Goal: Transaction & Acquisition: Purchase product/service

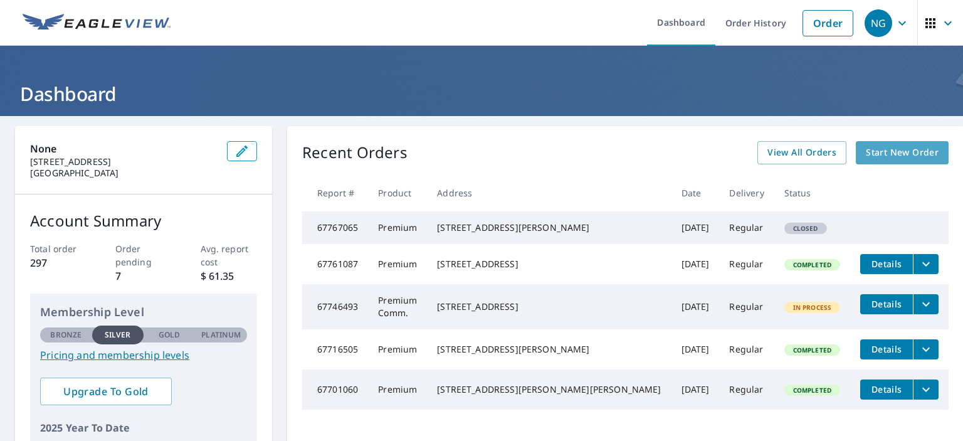
click at [866, 147] on span "Start New Order" at bounding box center [902, 153] width 73 height 16
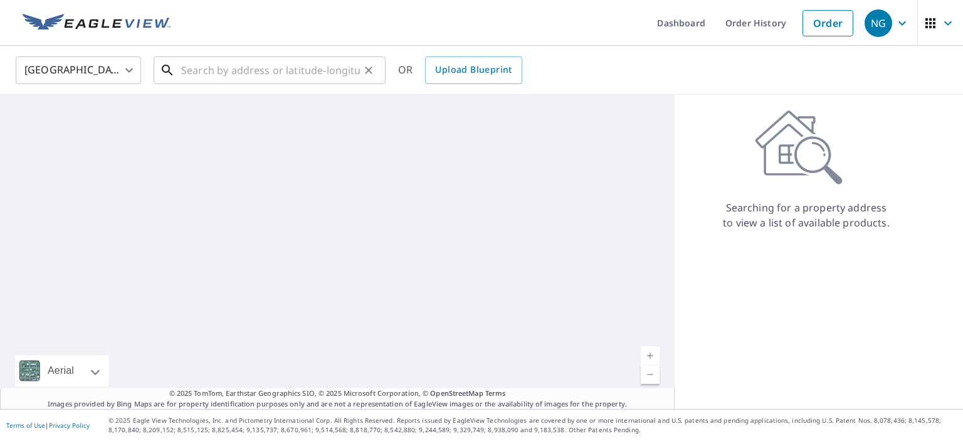
click at [245, 76] on input "text" at bounding box center [270, 70] width 179 height 35
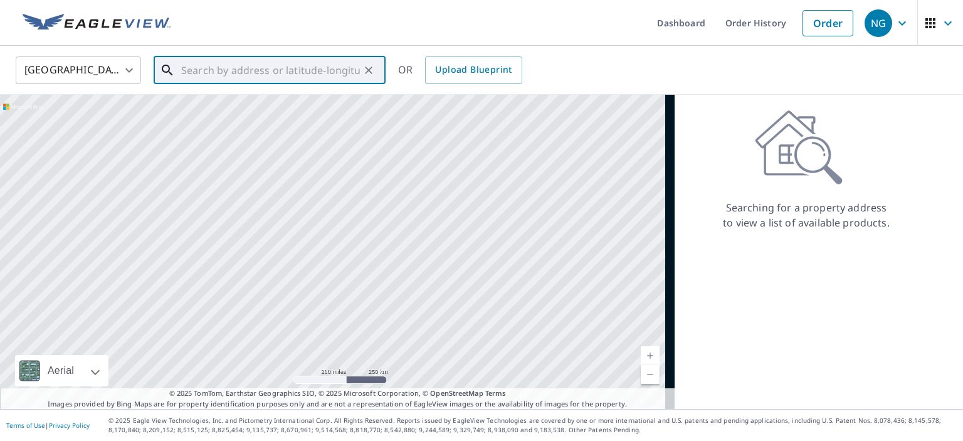
paste input "[STREET_ADDRESS]"
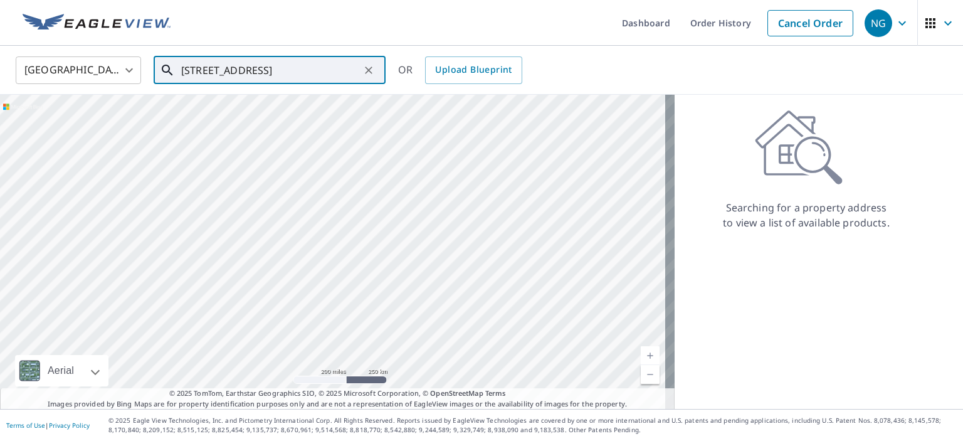
click at [213, 61] on input "[STREET_ADDRESS]" at bounding box center [270, 70] width 179 height 35
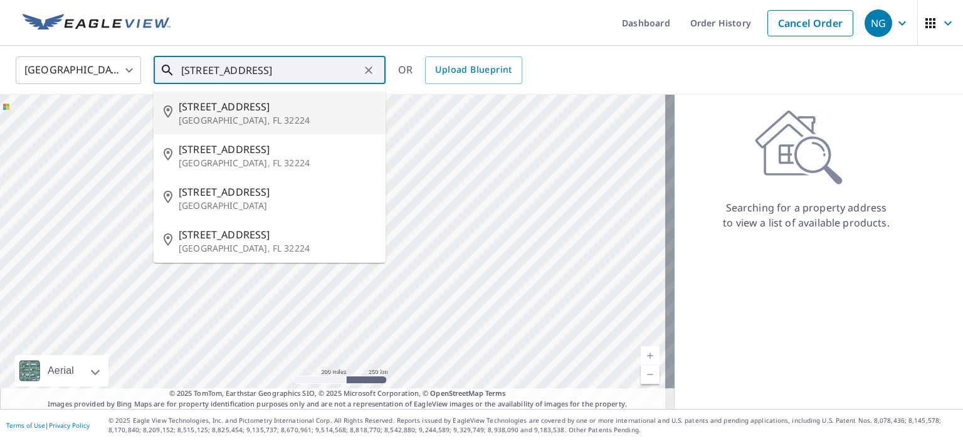
click at [233, 115] on p "[GEOGRAPHIC_DATA], FL 32224" at bounding box center [277, 120] width 197 height 13
type input "[STREET_ADDRESS]"
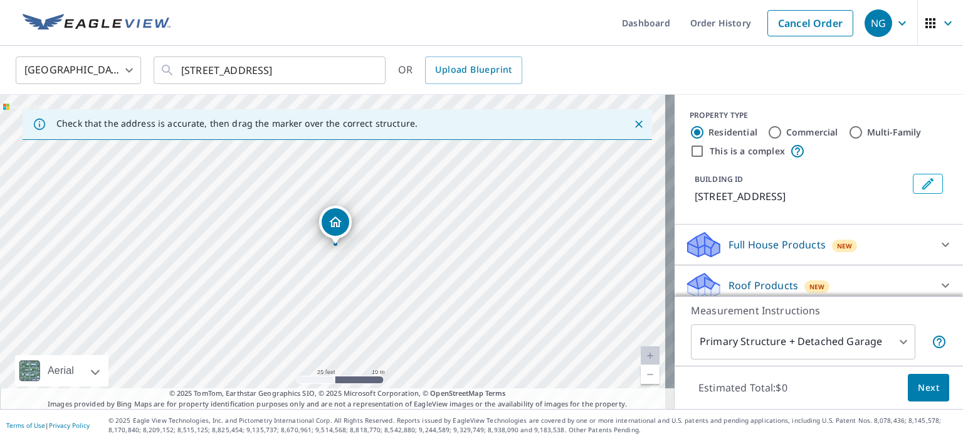
click at [752, 349] on body "NG NG Dashboard Order History Cancel Order NG [GEOGRAPHIC_DATA] [GEOGRAPHIC_DAT…" at bounding box center [481, 220] width 963 height 441
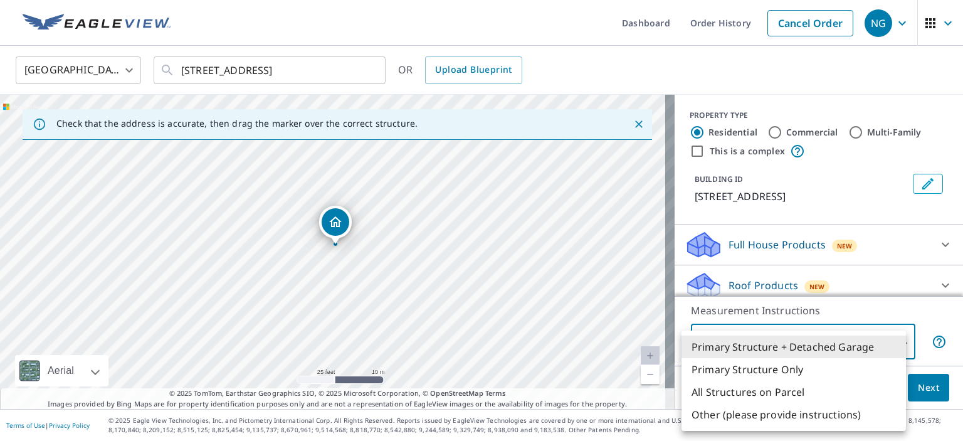
click at [751, 364] on li "Primary Structure Only" at bounding box center [794, 369] width 224 height 23
type input "2"
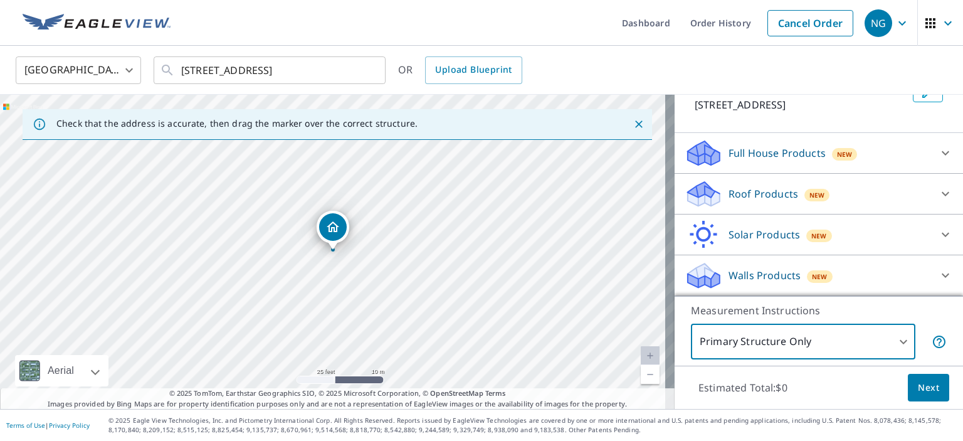
click at [744, 191] on p "Roof Products" at bounding box center [764, 193] width 70 height 15
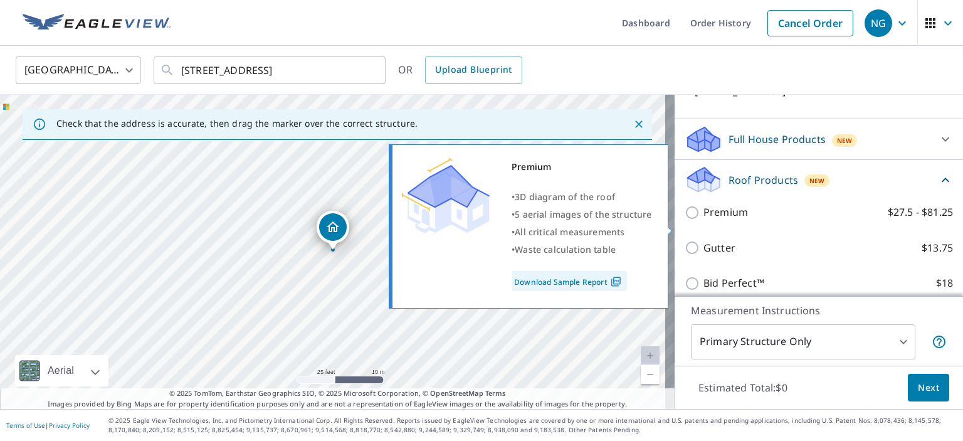
click at [720, 220] on p "Premium" at bounding box center [726, 212] width 45 height 16
click at [704, 220] on input "Premium $27.5 - $81.25" at bounding box center [694, 212] width 19 height 15
checkbox input "true"
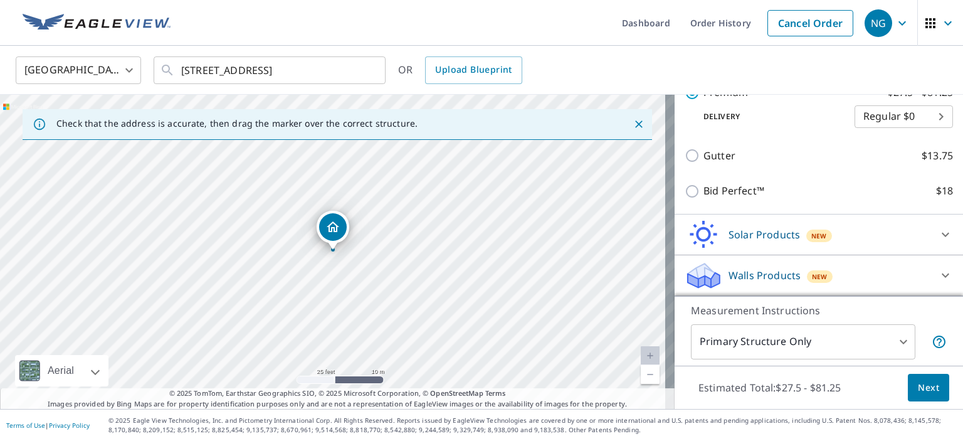
scroll to position [258, 0]
click at [931, 400] on button "Next" at bounding box center [928, 388] width 41 height 28
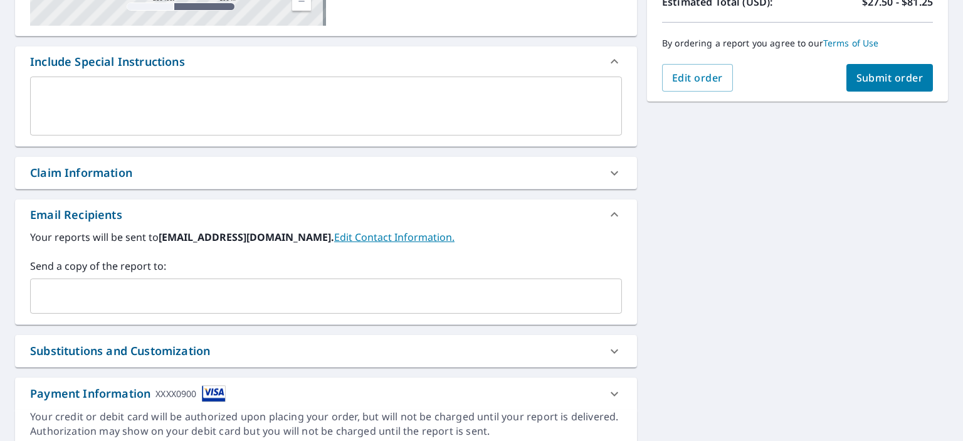
scroll to position [314, 0]
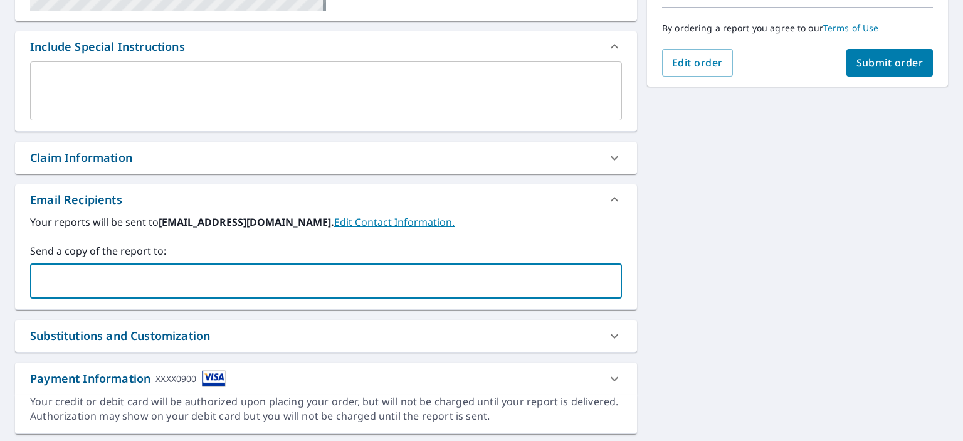
click at [127, 288] on input "text" at bounding box center [317, 281] width 562 height 24
type input "[PERSON_NAME][EMAIL_ADDRESS][DOMAIN_NAME]"
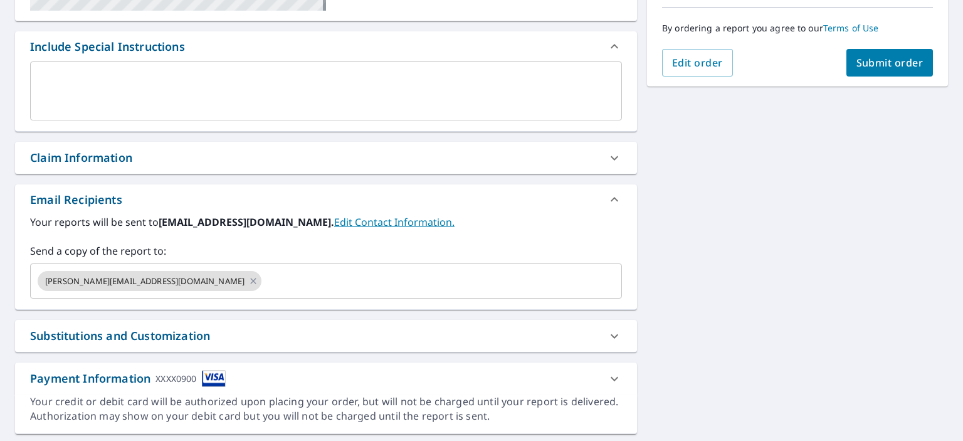
click at [665, 245] on div "[STREET_ADDRESS] Aerial Road A standard road map Aerial A detailed look from ab…" at bounding box center [481, 122] width 963 height 641
click at [389, 337] on div "Substitutions and Customization" at bounding box center [314, 335] width 569 height 17
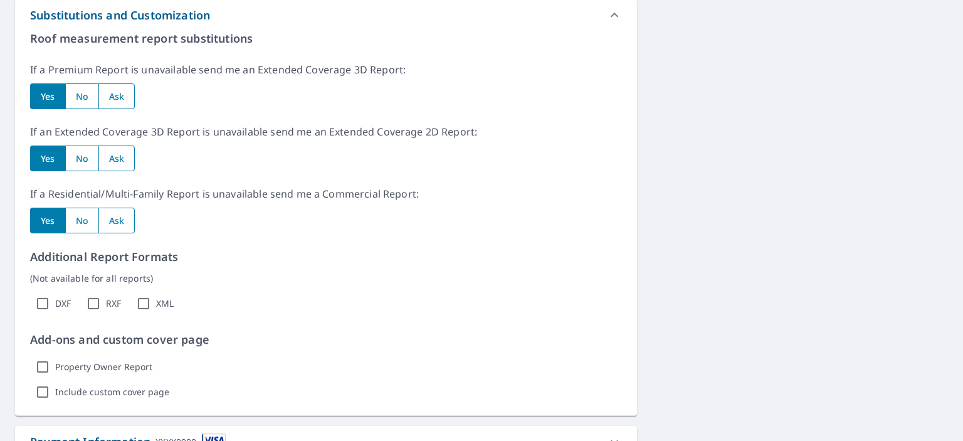
scroll to position [690, 0]
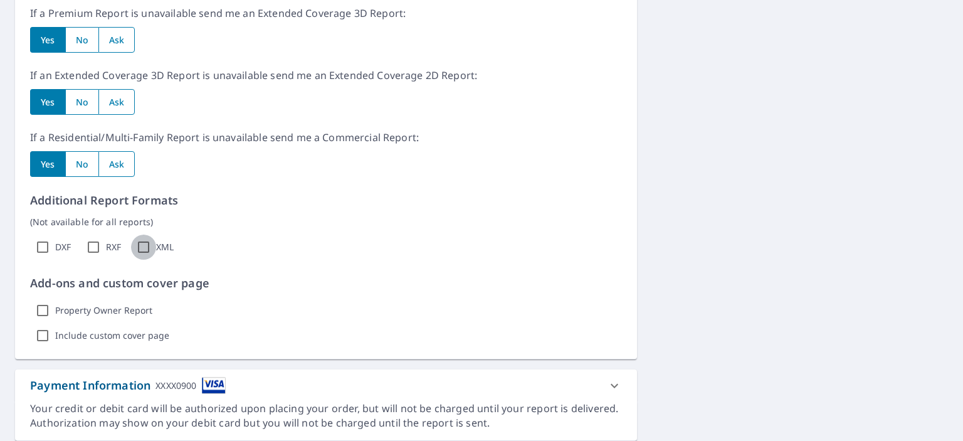
click at [145, 243] on input "XML" at bounding box center [143, 247] width 25 height 25
checkbox input "true"
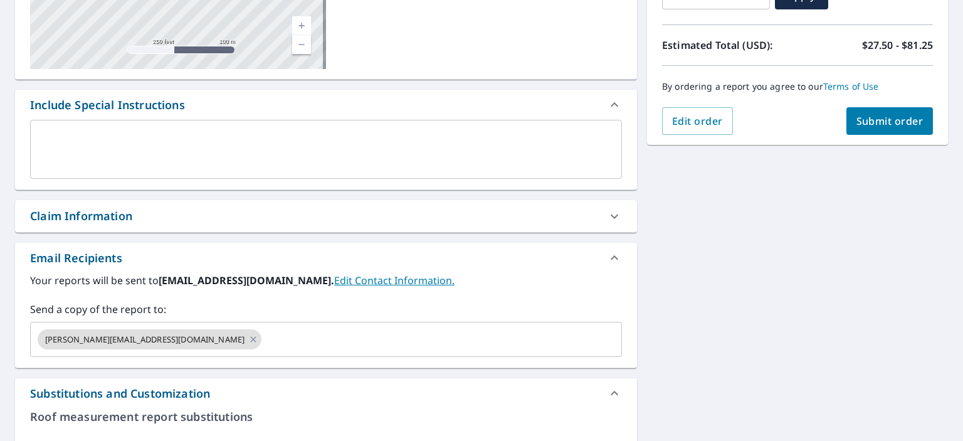
scroll to position [188, 0]
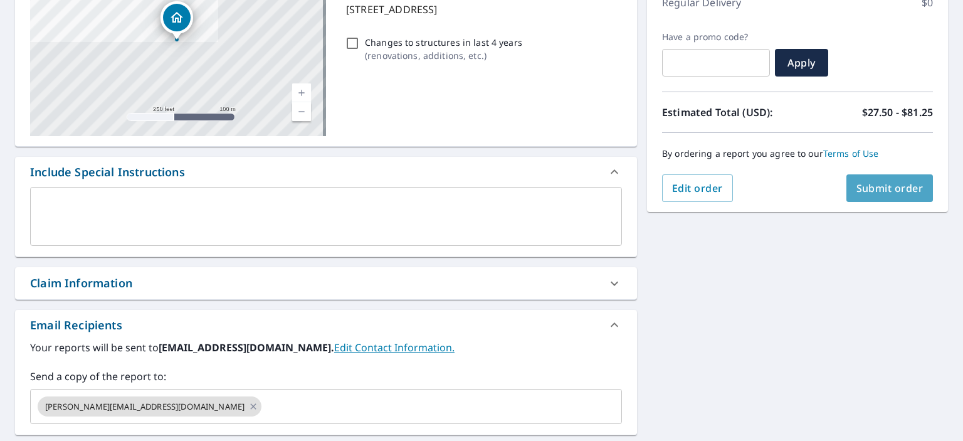
click at [878, 186] on span "Submit order" at bounding box center [890, 188] width 67 height 14
